Goal: Transaction & Acquisition: Purchase product/service

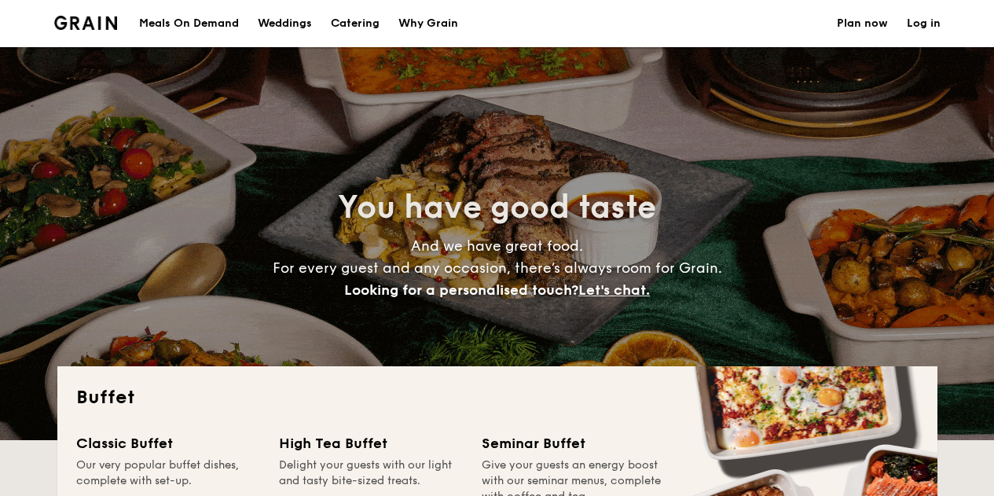
select select
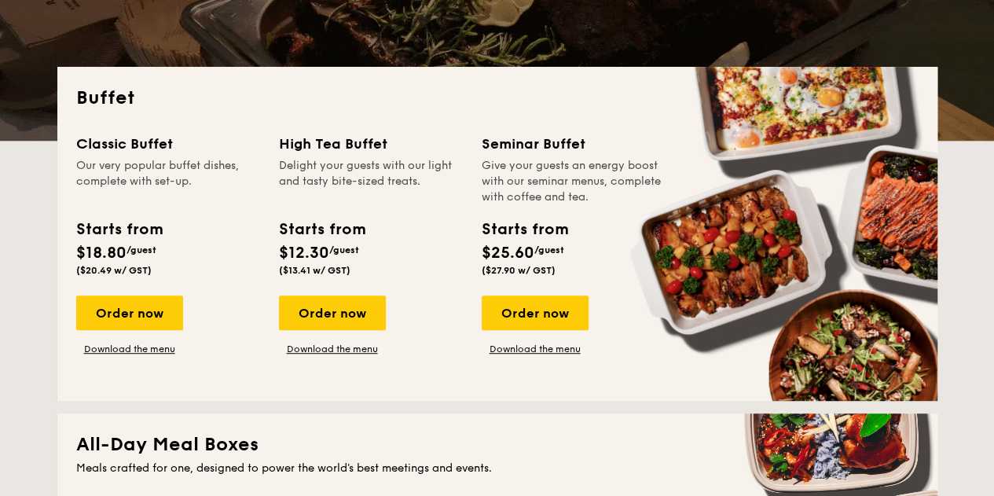
scroll to position [314, 0]
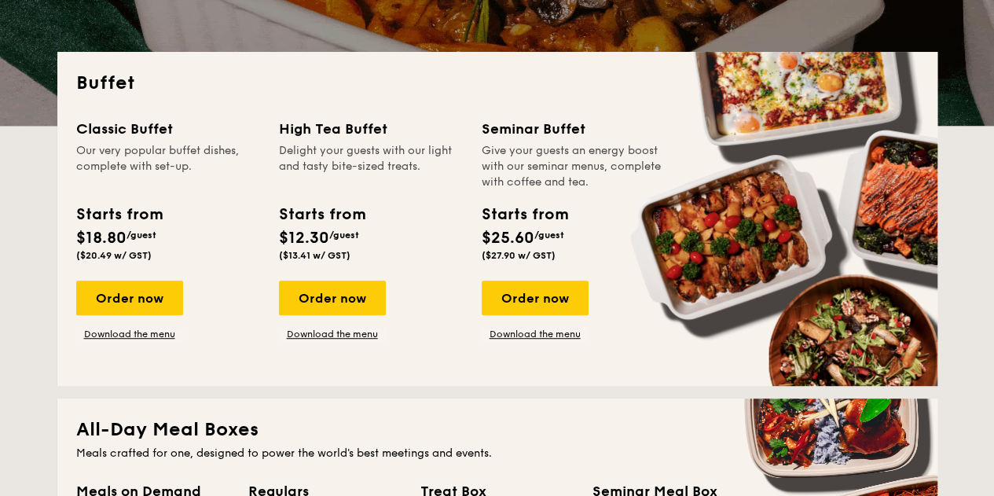
click at [430, 368] on div "Buffet Classic Buffet Our very popular buffet dishes, complete with set-up. Sta…" at bounding box center [497, 219] width 880 height 334
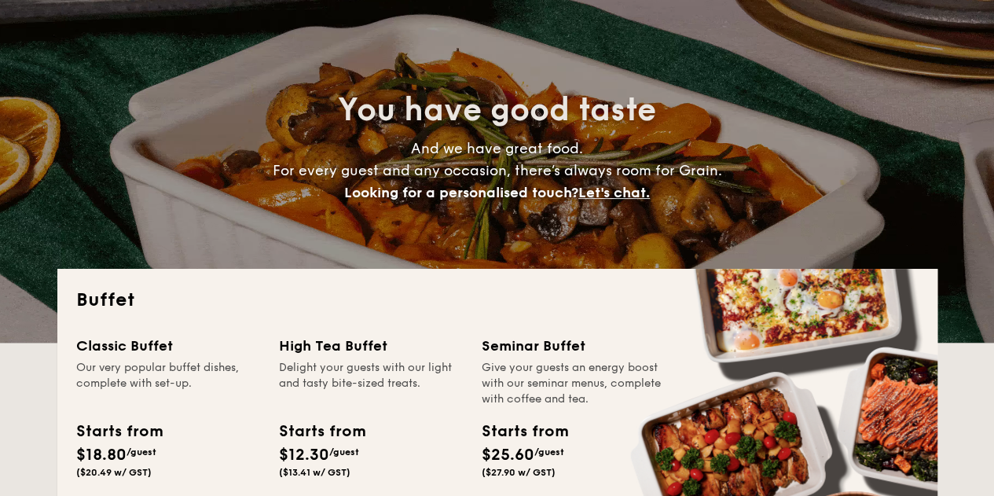
scroll to position [0, 0]
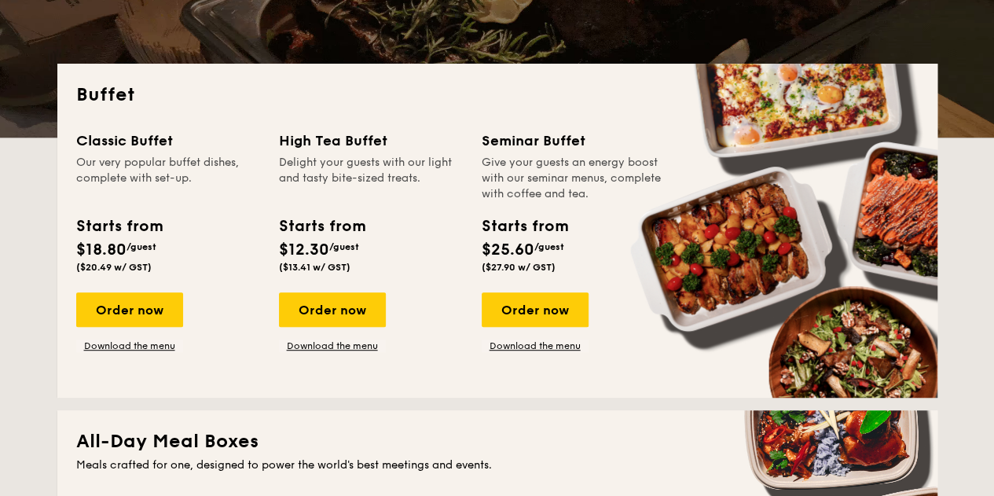
scroll to position [314, 0]
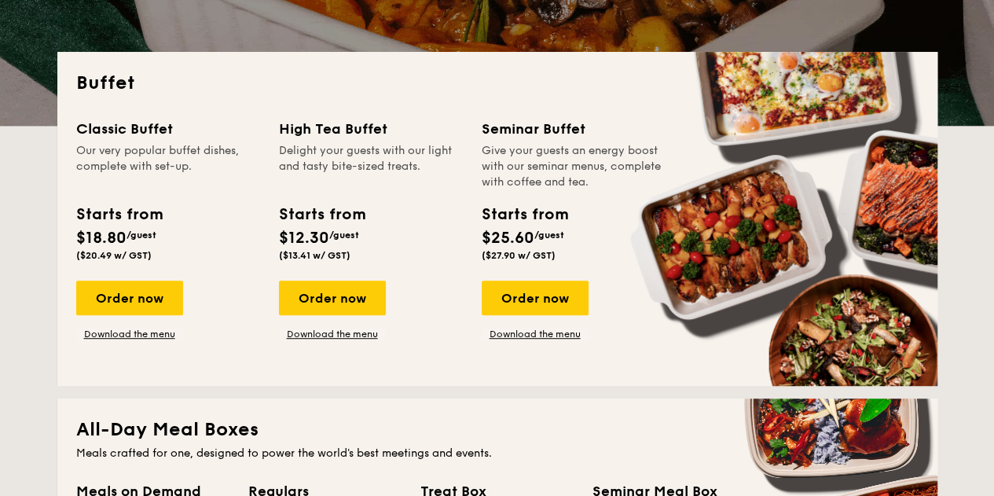
click at [116, 375] on div "Buffet Classic Buffet Our very popular buffet dishes, complete with set-up. Sta…" at bounding box center [497, 219] width 880 height 334
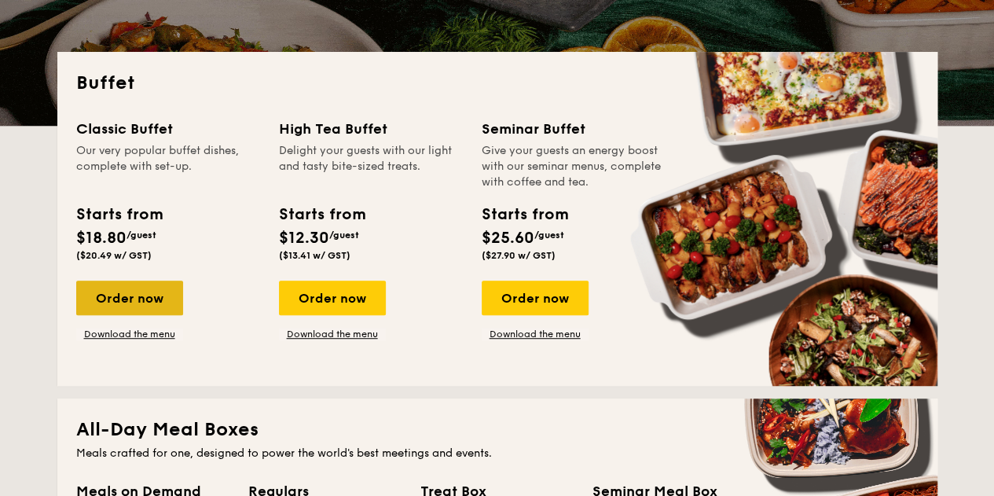
click at [143, 292] on div "Order now" at bounding box center [129, 297] width 107 height 35
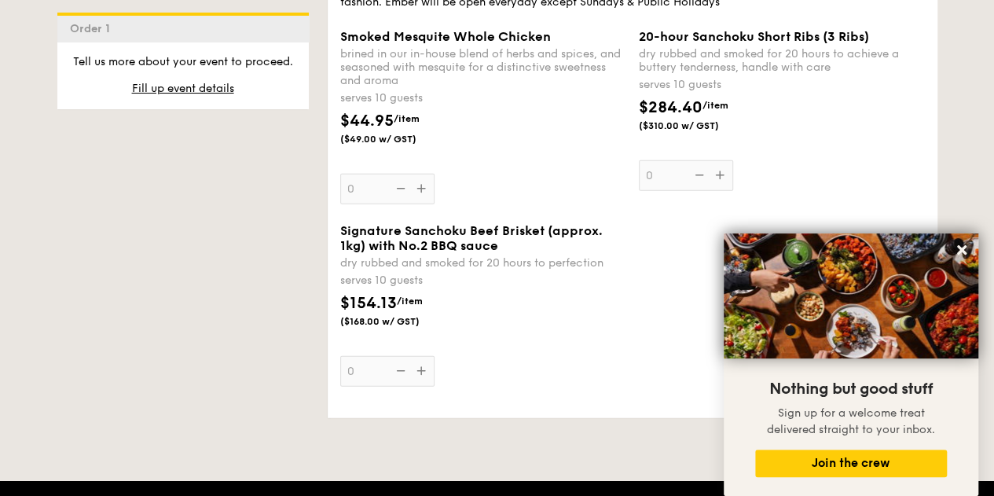
scroll to position [1806, 0]
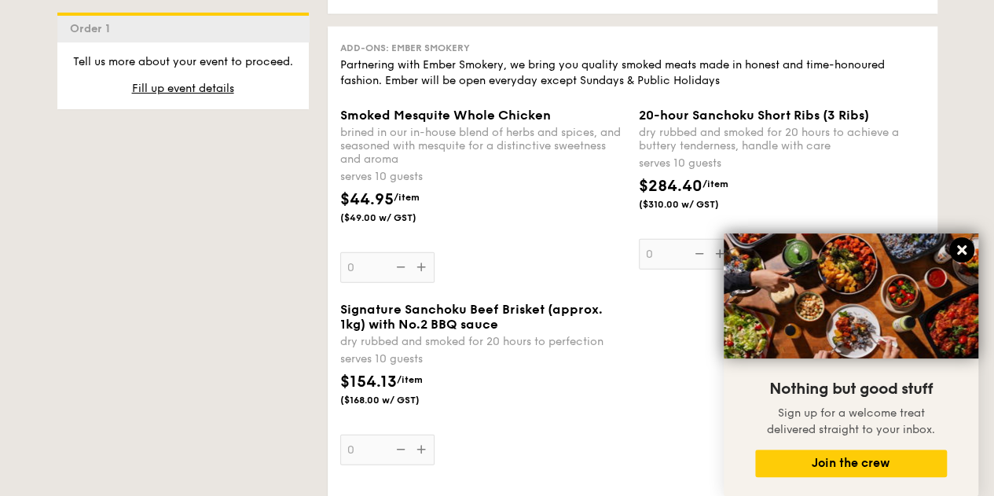
click at [964, 254] on icon at bounding box center [961, 249] width 9 height 9
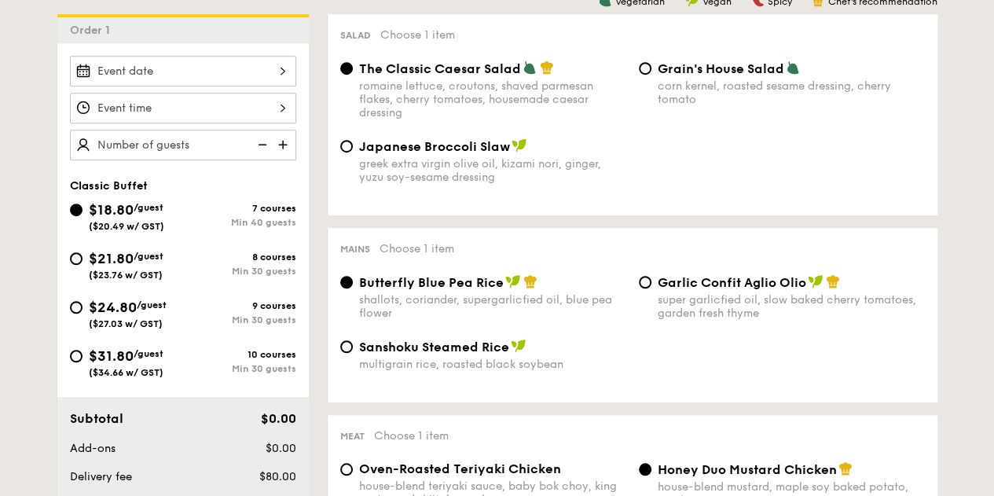
scroll to position [145, 0]
